Goal: Information Seeking & Learning: Check status

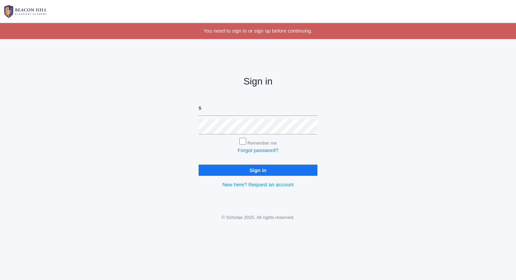
type input "sarah@beaconhillclassical.org"
click at [199, 165] on input "Sign in" at bounding box center [258, 170] width 119 height 11
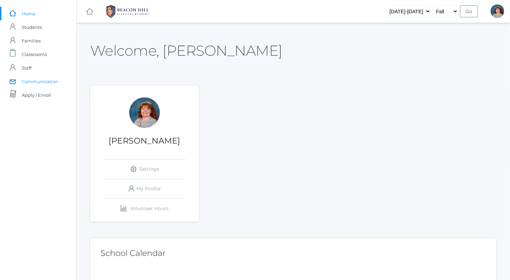
click at [60, 81] on link "icons/mail/message Created with Sketch. Communication" at bounding box center [38, 82] width 76 height 14
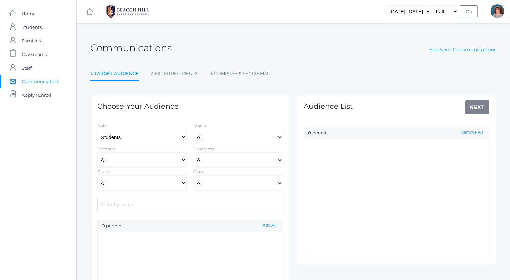
click at [158, 207] on input "search" at bounding box center [190, 204] width 186 height 15
select select "Enrolled"
type input "[PERSON_NAME]"
click at [267, 236] on button "Add" at bounding box center [272, 237] width 12 height 6
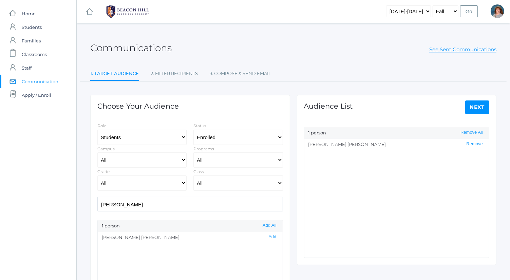
click at [479, 106] on link "Next" at bounding box center [477, 107] width 24 height 14
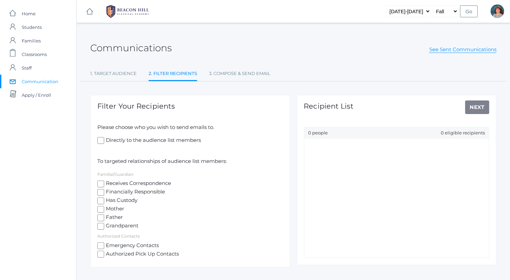
click at [108, 181] on span "Receives Correspondence" at bounding box center [137, 184] width 67 height 8
click at [104, 181] on input "Receives Correspondence" at bounding box center [100, 184] width 7 height 7
checkbox input "true"
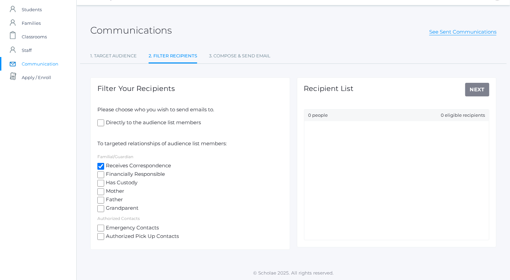
click at [474, 86] on div "Recipient List Next 0 people 0 eligible recipients" at bounding box center [397, 162] width 200 height 170
click at [48, 62] on span "Communication" at bounding box center [40, 64] width 37 height 14
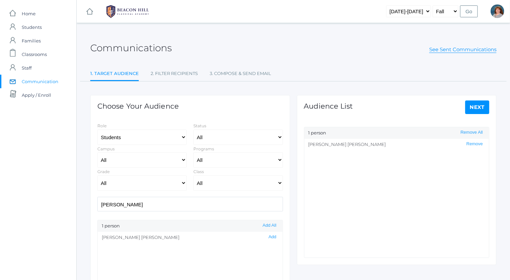
select select "Enrolled"
click at [54, 32] on link "icons/user/plain Created with Sketch. Students" at bounding box center [38, 27] width 76 height 14
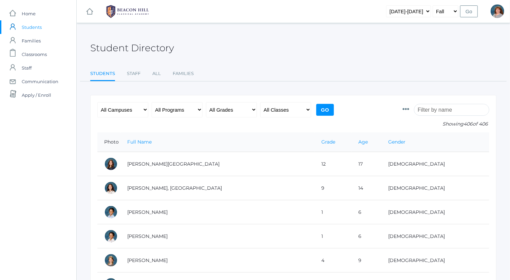
click at [432, 106] on input "search" at bounding box center [451, 110] width 75 height 12
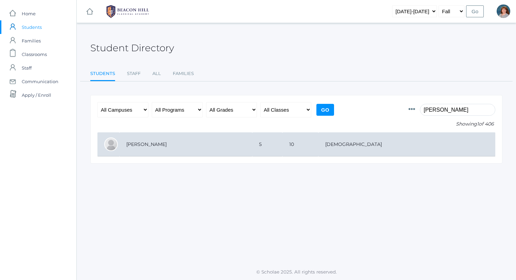
type input "[PERSON_NAME]"
click at [318, 138] on td "10" at bounding box center [300, 144] width 36 height 24
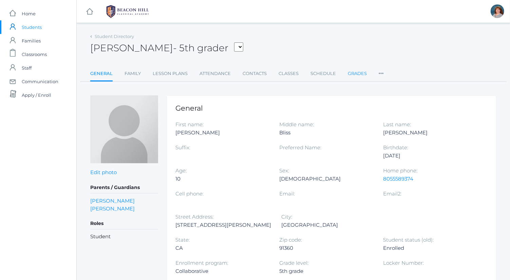
click at [351, 74] on link "Grades" at bounding box center [357, 74] width 19 height 14
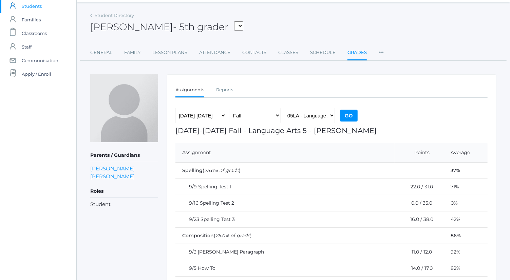
scroll to position [17, 0]
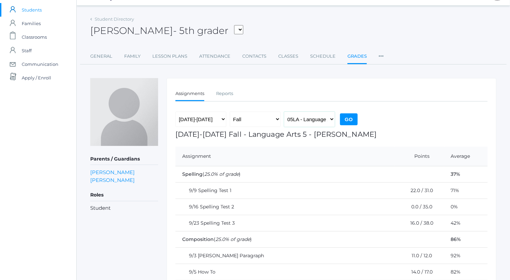
click at [326, 118] on select "05LA - Language Arts 5 [PERSON_NAME] 05LATIN - Latin 5 [PERSON_NAME] 05MATH - M…" at bounding box center [309, 119] width 51 height 15
select select "2227"
click at [284, 112] on select "05LA - Language Arts 5 [PERSON_NAME] 05LATIN - Latin 5 [PERSON_NAME] 05MATH - M…" at bounding box center [309, 119] width 51 height 15
click at [360, 119] on form "[DATE]-[DATE] [DATE]-[DATE] [DATE]-[DATE] [DATE]-[DATE] [DATE]-[DATE] [DATE]-[D…" at bounding box center [331, 121] width 312 height 19
click at [355, 118] on input "Go" at bounding box center [349, 119] width 18 height 12
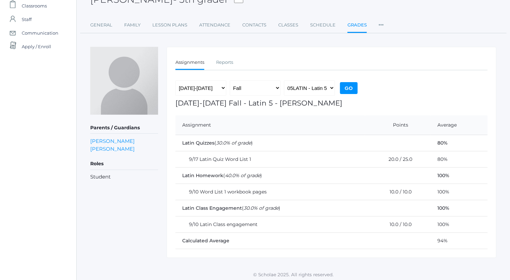
scroll to position [49, 0]
click at [323, 89] on select "05LA - Language Arts 5 [PERSON_NAME] 05LATIN - Latin 5 [PERSON_NAME] 05MATH - M…" at bounding box center [309, 87] width 51 height 15
select select "1992"
click at [284, 80] on select "05LA - Language Arts 5 [PERSON_NAME] 05LATIN - Latin 5 [PERSON_NAME] 05MATH - M…" at bounding box center [309, 87] width 51 height 15
click at [352, 90] on input "Go" at bounding box center [349, 88] width 18 height 12
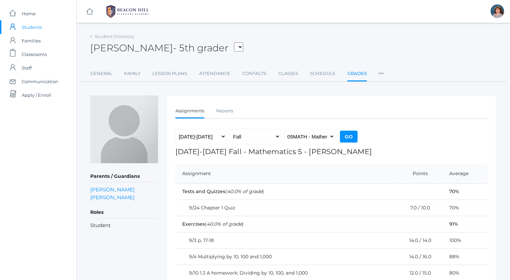
scroll to position [65, 0]
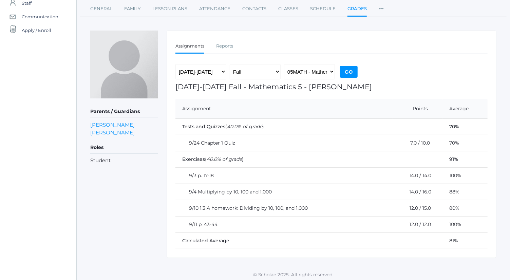
click at [325, 80] on div "2019-2020 2020-2021 2021-2022 2022-2023 2023-2024 2024-2025 2025-2026 Fall Spri…" at bounding box center [267, 73] width 184 height 19
click at [318, 70] on select "05LA - Language Arts 5 Bence 05LATIN - Latin 5 Bence 05MATH - Mathematics 5 Ben…" at bounding box center [309, 71] width 51 height 15
click at [284, 64] on select "05LA - Language Arts 5 Bence 05LATIN - Latin 5 Bence 05MATH - Mathematics 5 Ben…" at bounding box center [309, 71] width 51 height 15
click at [333, 72] on select "05LA - Language Arts 5 Bence 05LATIN - Latin 5 Bence 05MATH - Mathematics 5 Ben…" at bounding box center [309, 71] width 51 height 15
select select "1963"
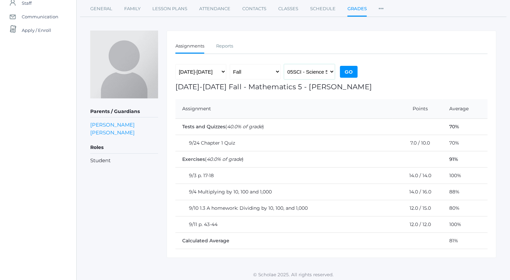
click at [284, 64] on select "05LA - Language Arts 5 [PERSON_NAME] 05LATIN - Latin 5 [PERSON_NAME] 05MATH - M…" at bounding box center [309, 71] width 51 height 15
click at [349, 70] on input "Go" at bounding box center [349, 72] width 18 height 12
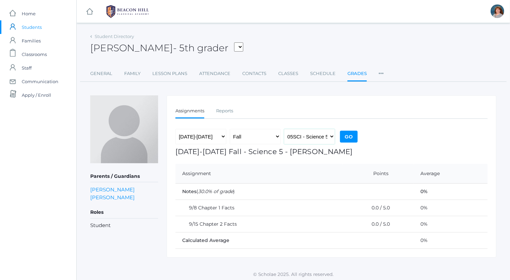
click at [313, 133] on select "05LA - Language Arts 5 [PERSON_NAME] 05LATIN - Latin 5 [PERSON_NAME] 05MATH - M…" at bounding box center [309, 136] width 51 height 15
select select "1964"
click at [284, 129] on select "05LA - Language Arts 5 [PERSON_NAME] 05LATIN - Latin 5 [PERSON_NAME] 05MATH - M…" at bounding box center [309, 136] width 51 height 15
click at [349, 145] on div "[DATE]-[DATE] [DATE]-[DATE] [DATE]-[DATE] [DATE]-[DATE] [DATE]-[DATE] [DATE]-[D…" at bounding box center [267, 138] width 184 height 19
click at [349, 142] on div "[DATE]-[DATE] [DATE]-[DATE] [DATE]-[DATE] [DATE]-[DATE] [DATE]-[DATE] [DATE]-[D…" at bounding box center [267, 138] width 184 height 19
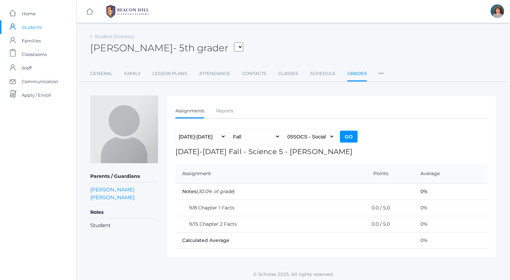
click at [349, 141] on input "Go" at bounding box center [349, 137] width 18 height 12
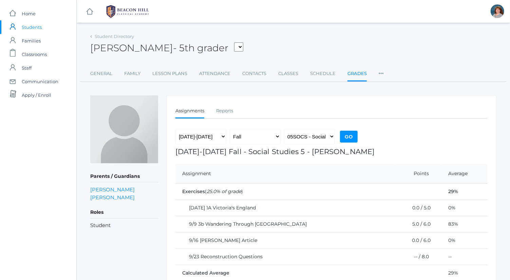
scroll to position [33, 0]
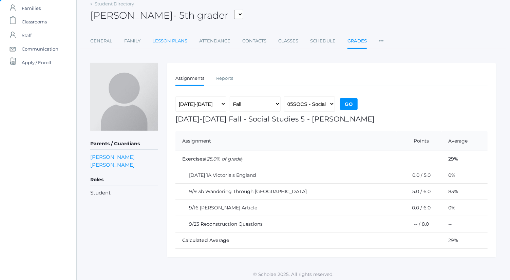
click at [182, 36] on link "Lesson Plans" at bounding box center [169, 41] width 35 height 14
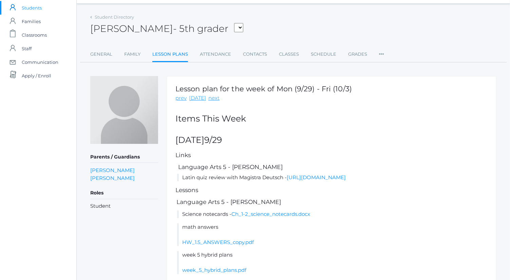
scroll to position [20, 0]
click at [182, 98] on link "prev" at bounding box center [180, 98] width 11 height 8
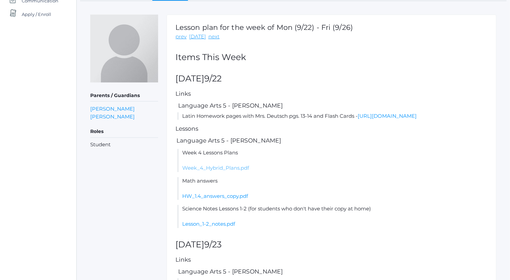
scroll to position [81, 0]
click at [236, 170] on link "Week_4_Hybrid_Plans.pdf" at bounding box center [215, 167] width 67 height 6
click at [182, 38] on link "prev" at bounding box center [180, 36] width 11 height 8
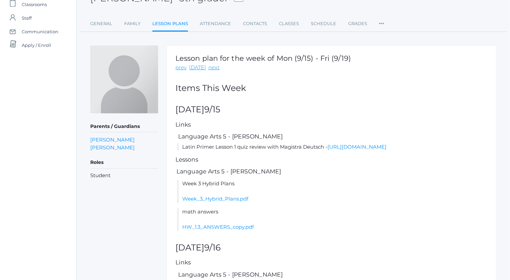
scroll to position [50, 0]
click at [232, 202] on link "Week_3_Hybrid_Plans.pdf" at bounding box center [215, 198] width 66 height 6
